Goal: Find contact information: Find contact information

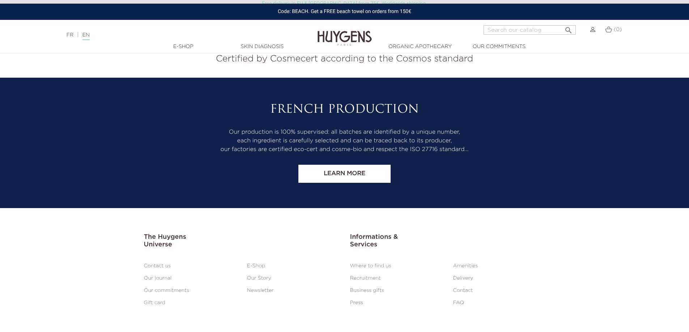
scroll to position [3021, 0]
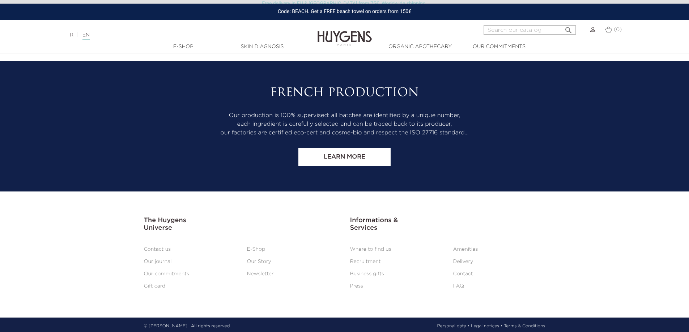
click at [459, 271] on link "Contact" at bounding box center [463, 273] width 20 height 5
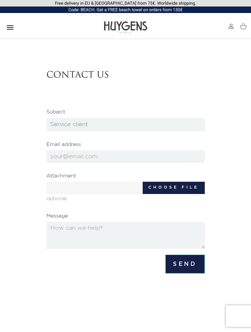
click at [8, 25] on icon "" at bounding box center [10, 27] width 9 height 9
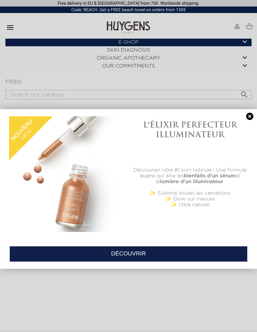
click at [8, 25] on div at bounding box center [128, 166] width 257 height 332
